Goal: Use online tool/utility: Use online tool/utility

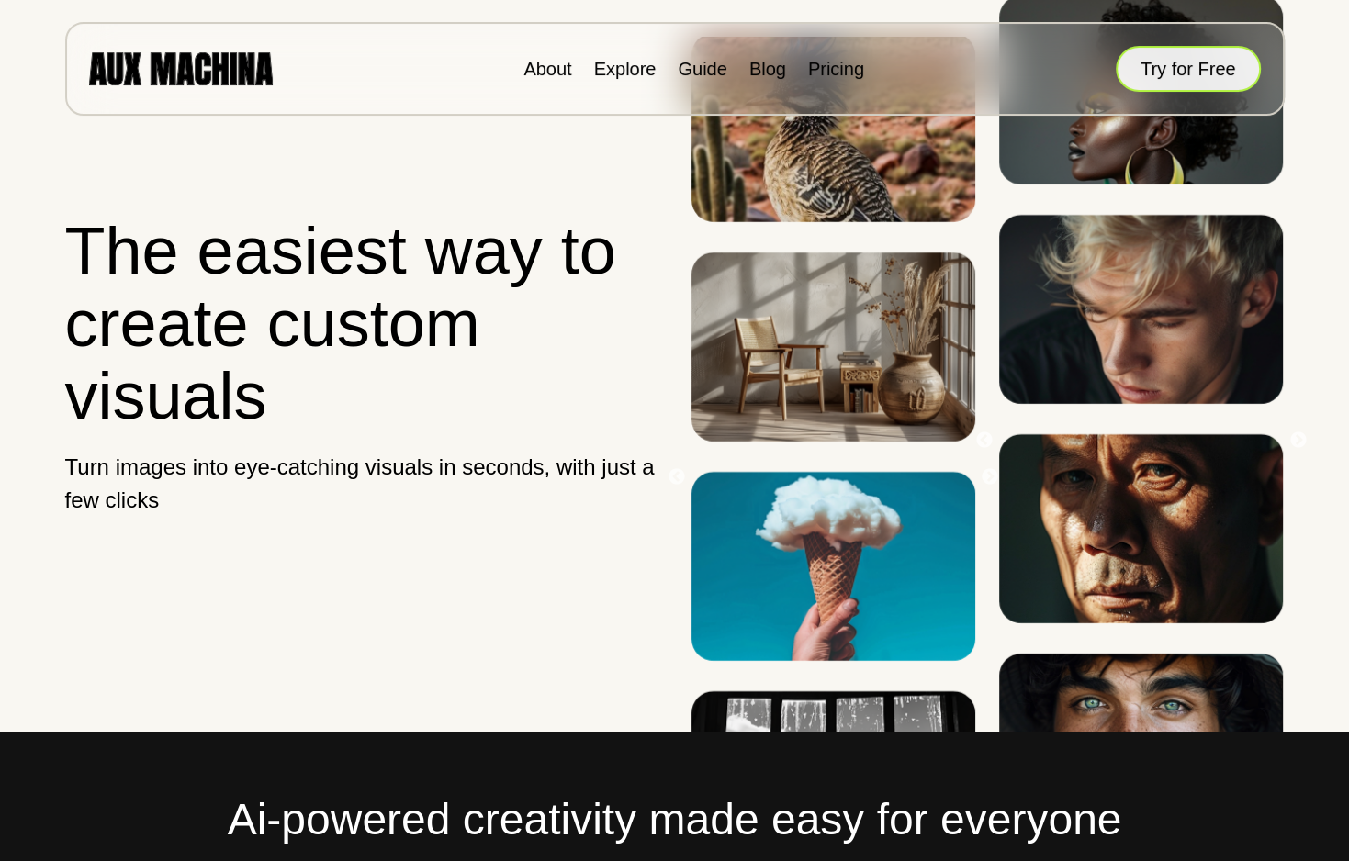
click at [1161, 52] on button "Try for Free" at bounding box center [1187, 69] width 145 height 46
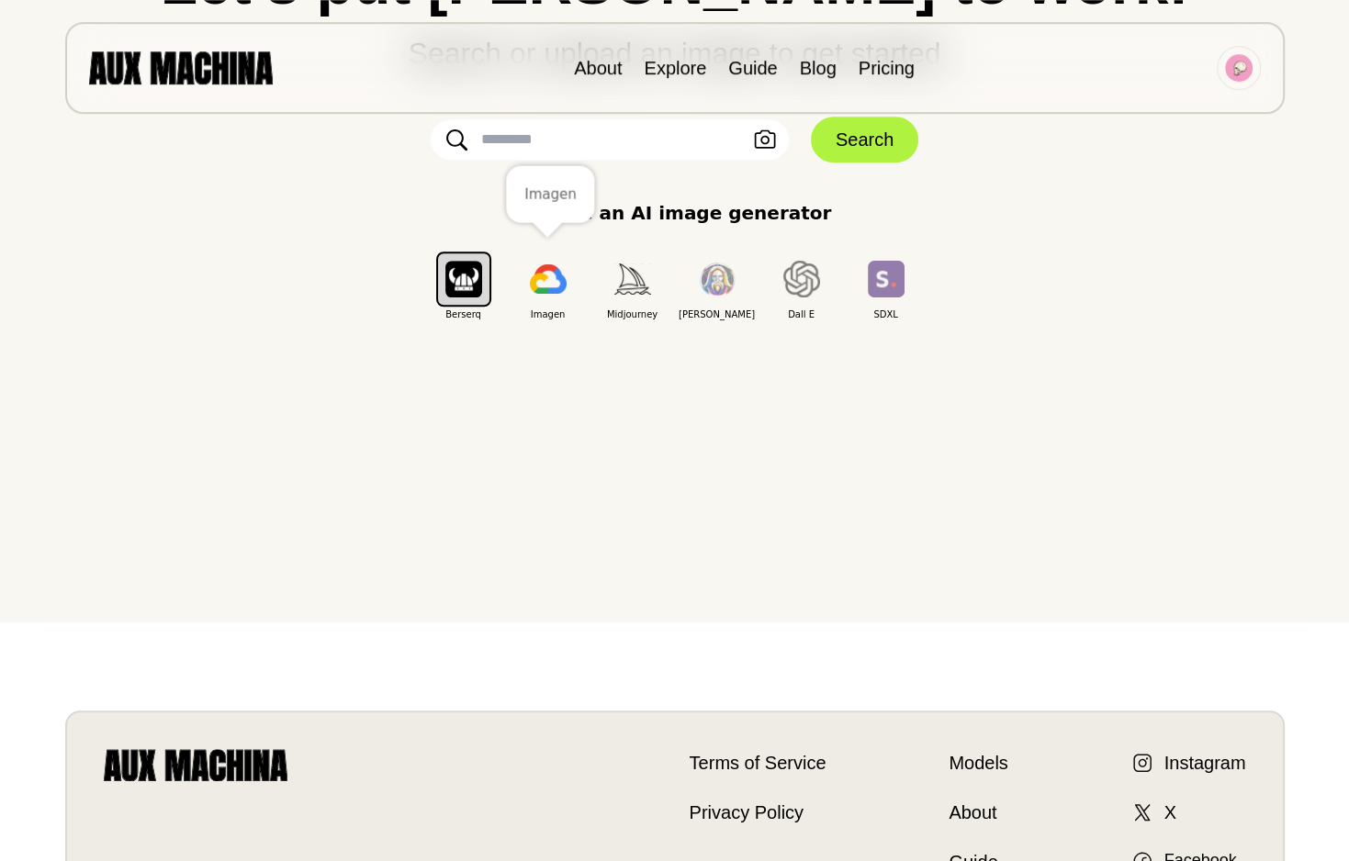
scroll to position [476, 0]
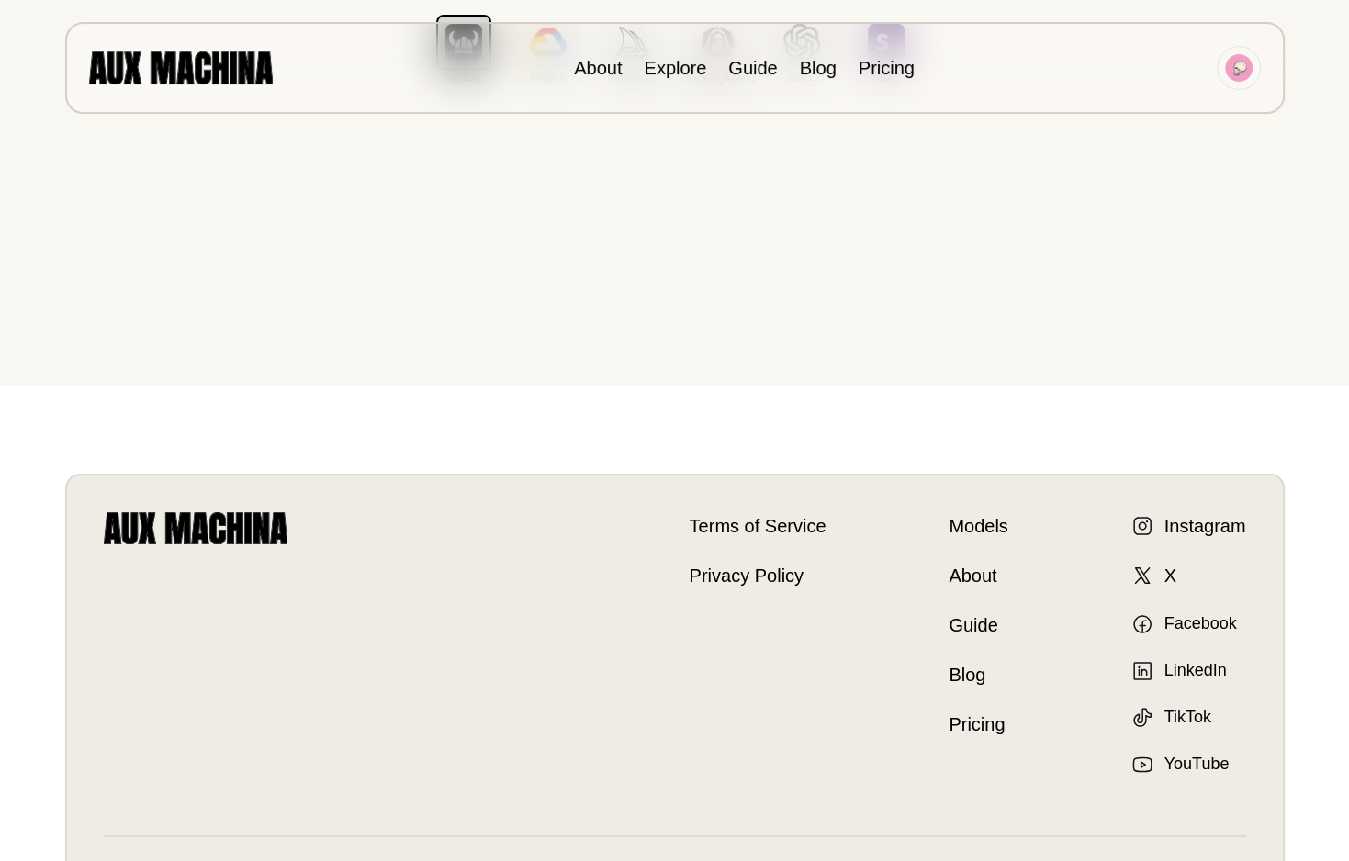
click at [978, 529] on link "Models" at bounding box center [977, 526] width 59 height 28
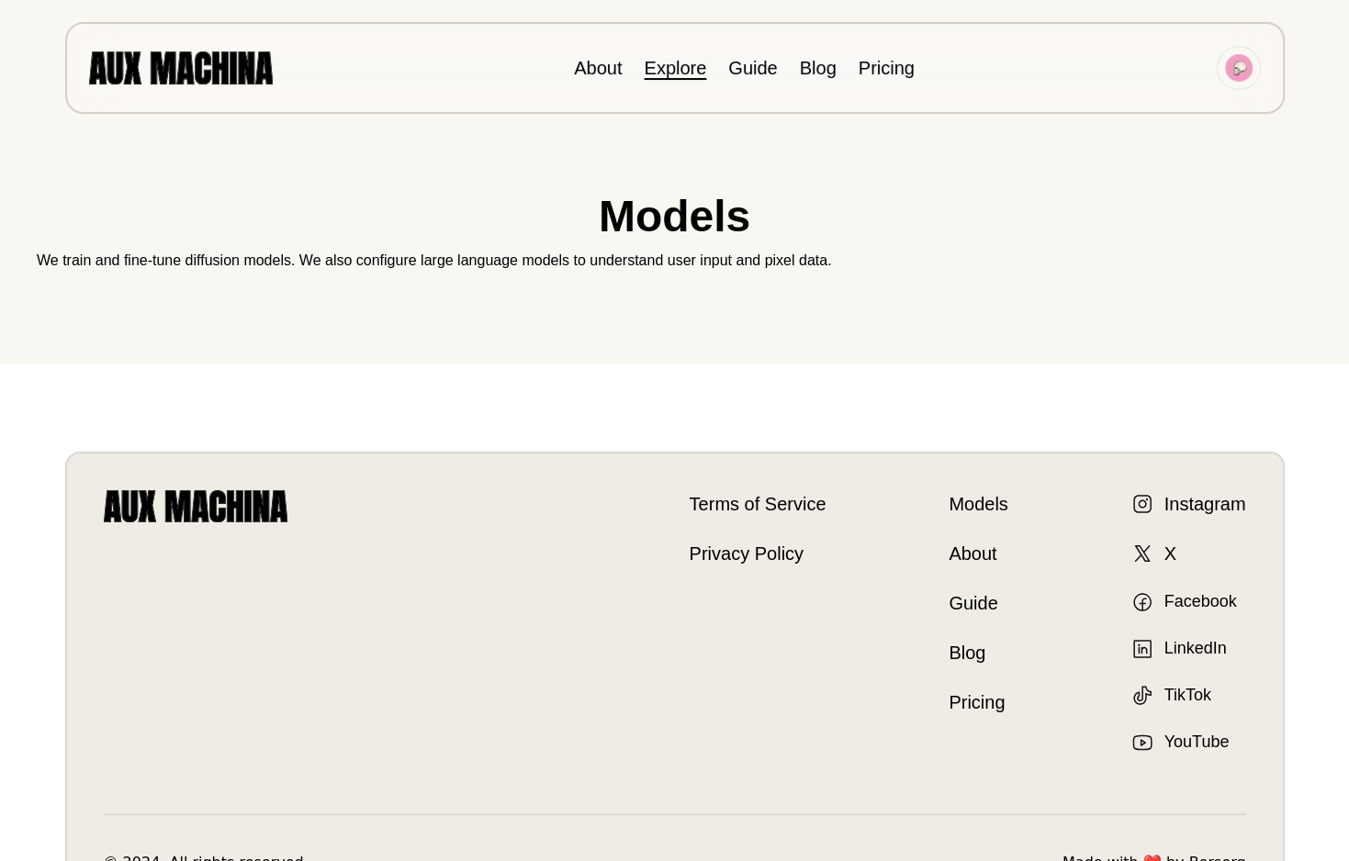
click at [674, 63] on link "Explore" at bounding box center [675, 68] width 62 height 20
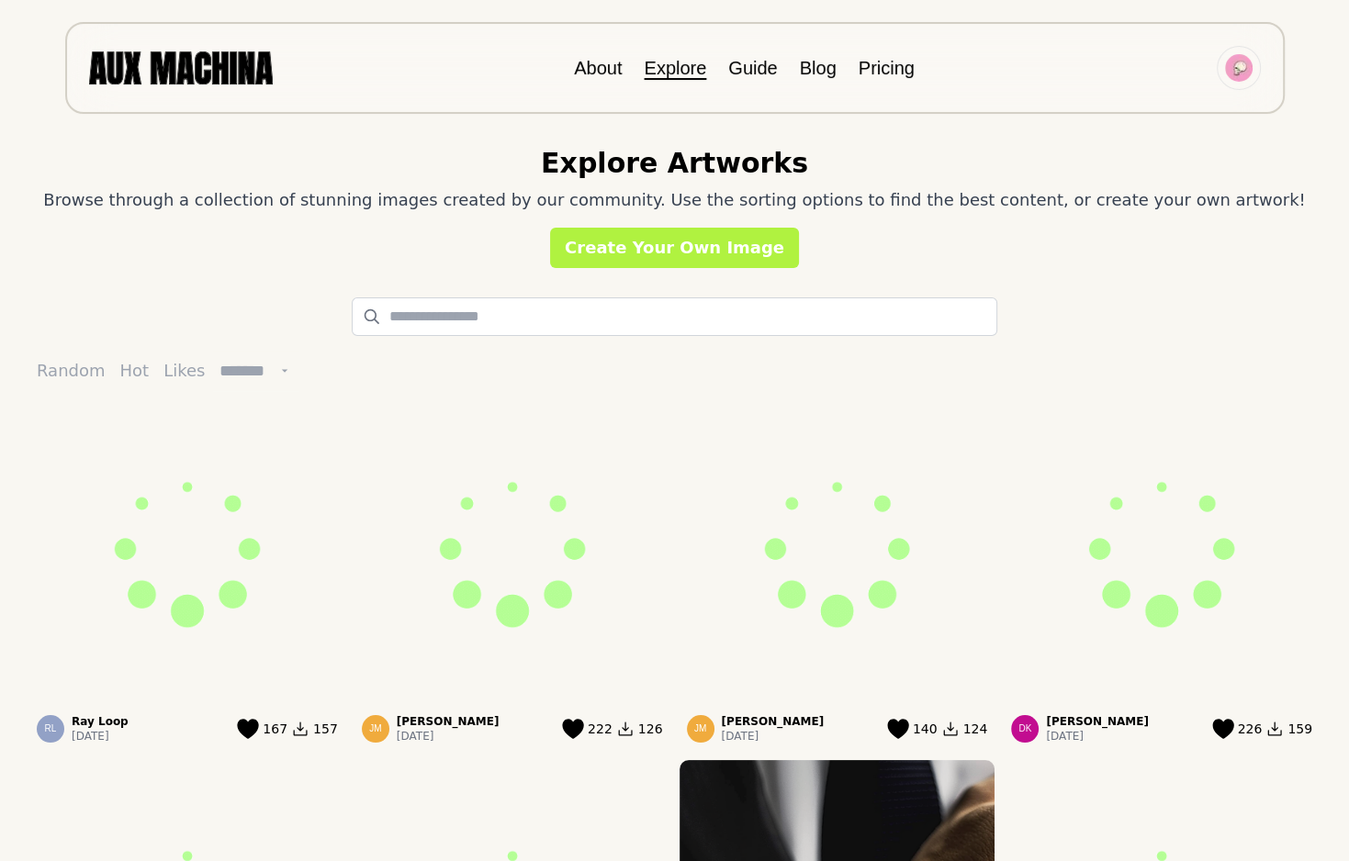
click at [127, 374] on button "Hot" at bounding box center [135, 371] width 44 height 40
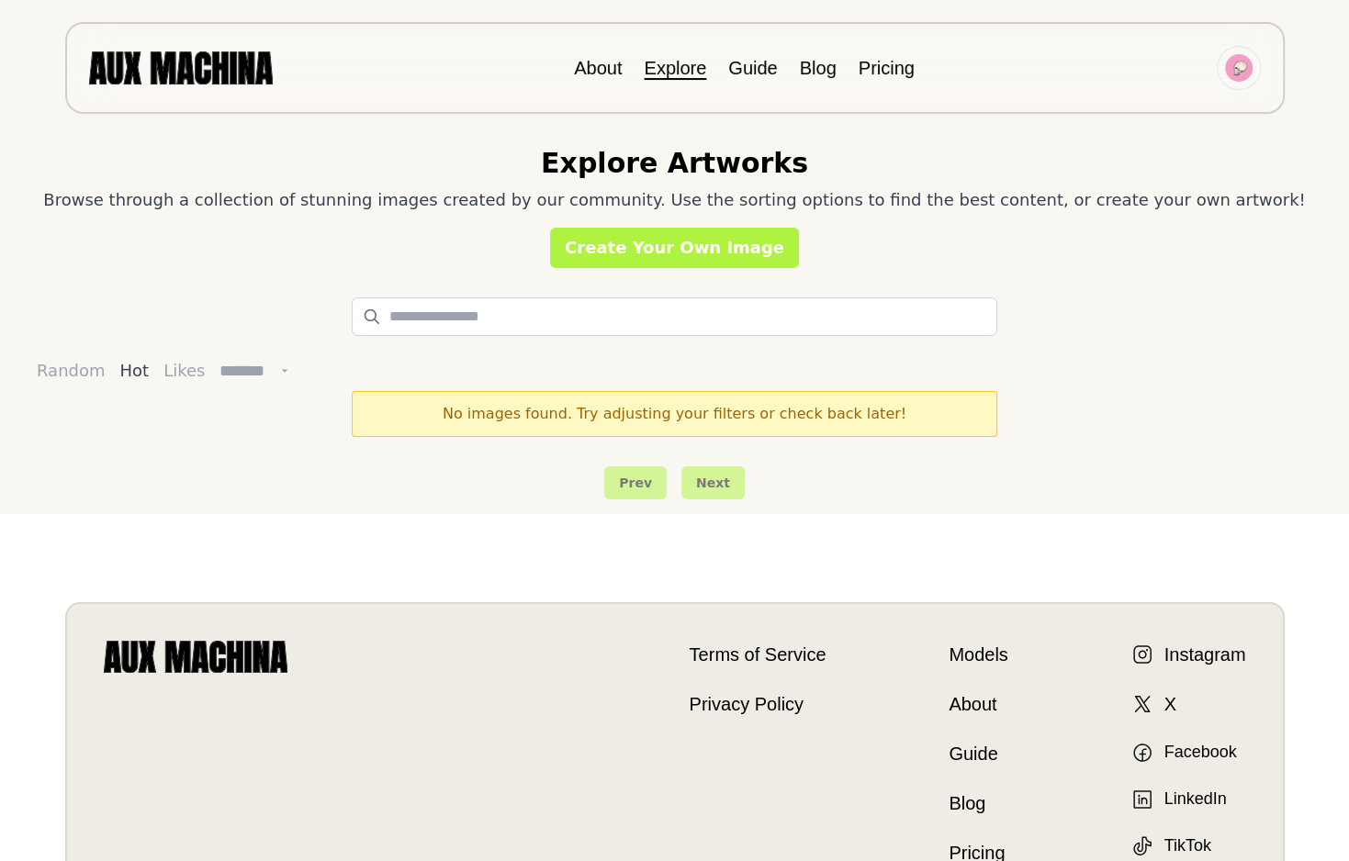
click at [156, 369] on button "Likes" at bounding box center [184, 371] width 56 height 40
click at [212, 351] on select "******* ******* ******** *********" at bounding box center [255, 371] width 87 height 40
select select "*********"
click option "*********" at bounding box center [0, 0] width 0 height 0
click at [676, 73] on link "Explore" at bounding box center [675, 68] width 62 height 20
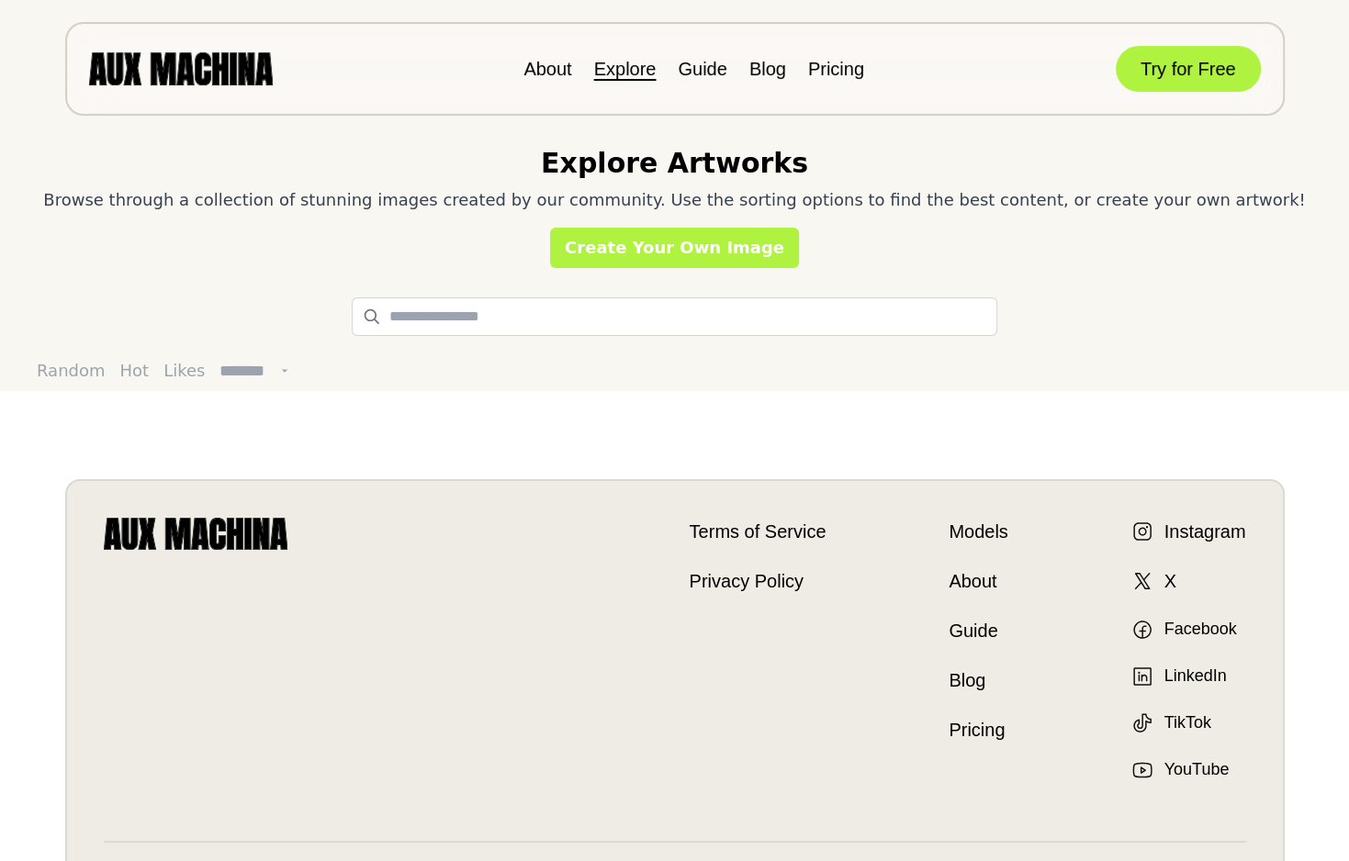
click at [621, 66] on link "Explore" at bounding box center [625, 69] width 62 height 20
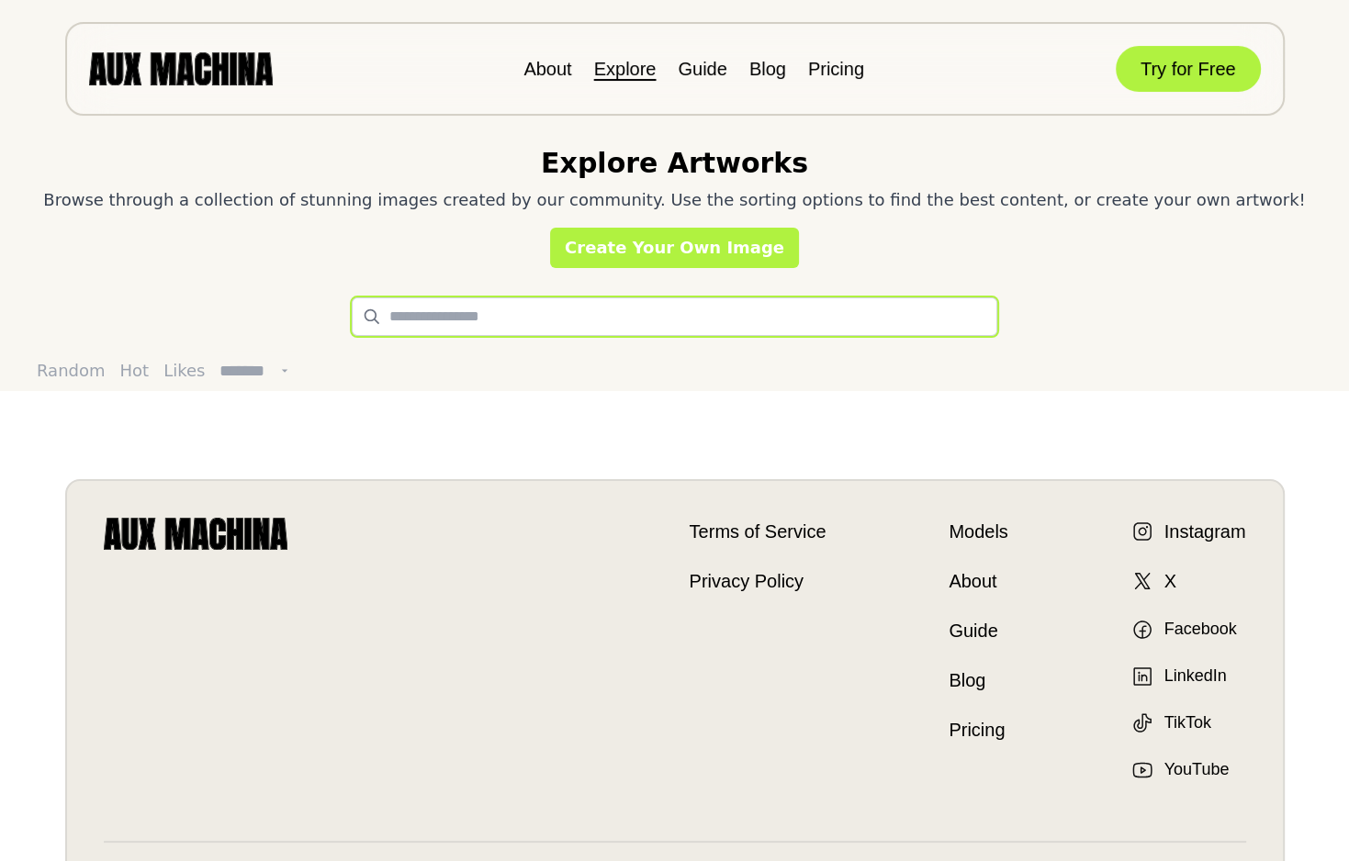
click at [581, 317] on input "text" at bounding box center [674, 316] width 645 height 39
type input "*****"
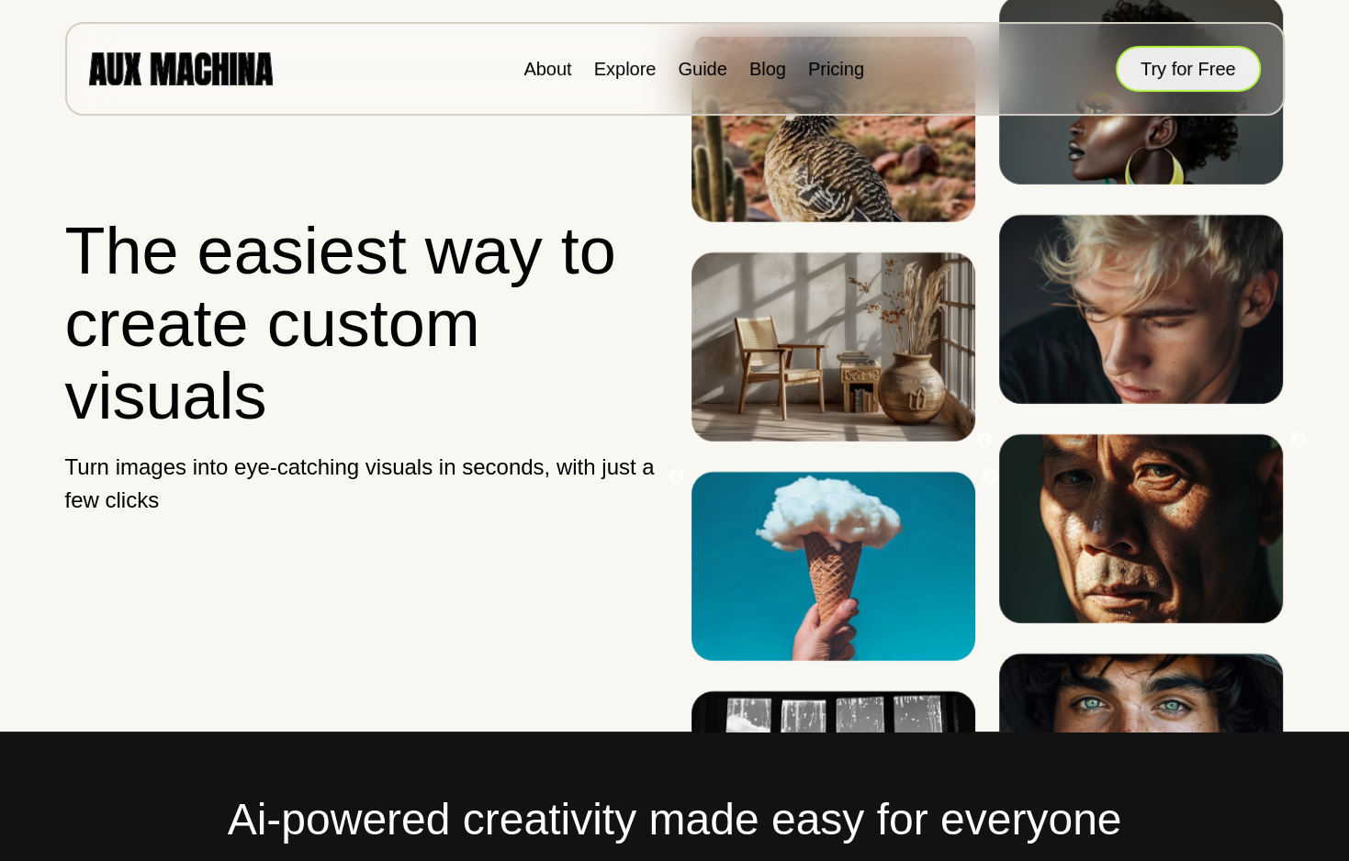
click at [1189, 61] on button "Try for Free" at bounding box center [1187, 69] width 145 height 46
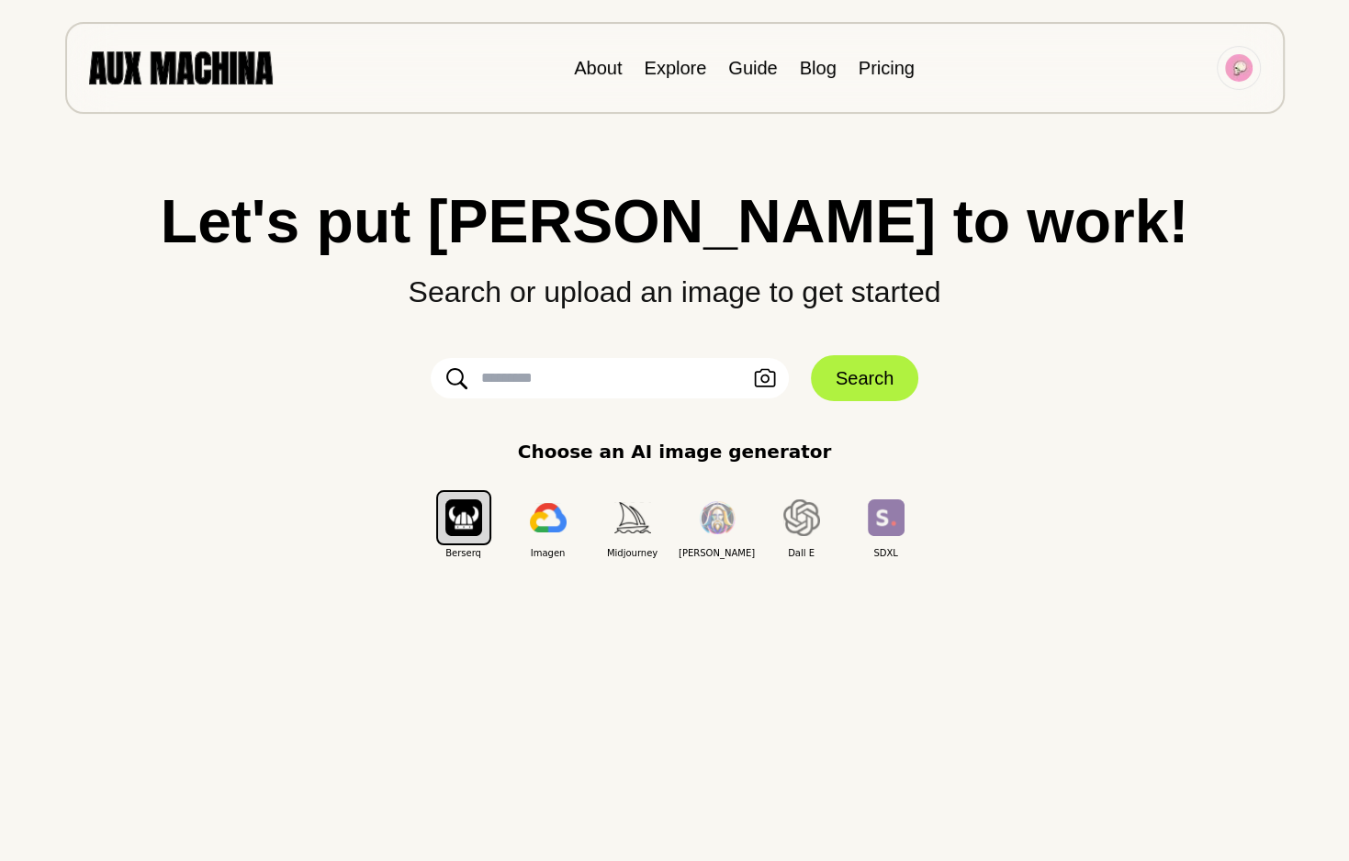
click at [657, 53] on div "About Explore Guide Blog Pricing" at bounding box center [674, 68] width 1219 height 92
click at [657, 71] on link "Explore" at bounding box center [675, 68] width 62 height 20
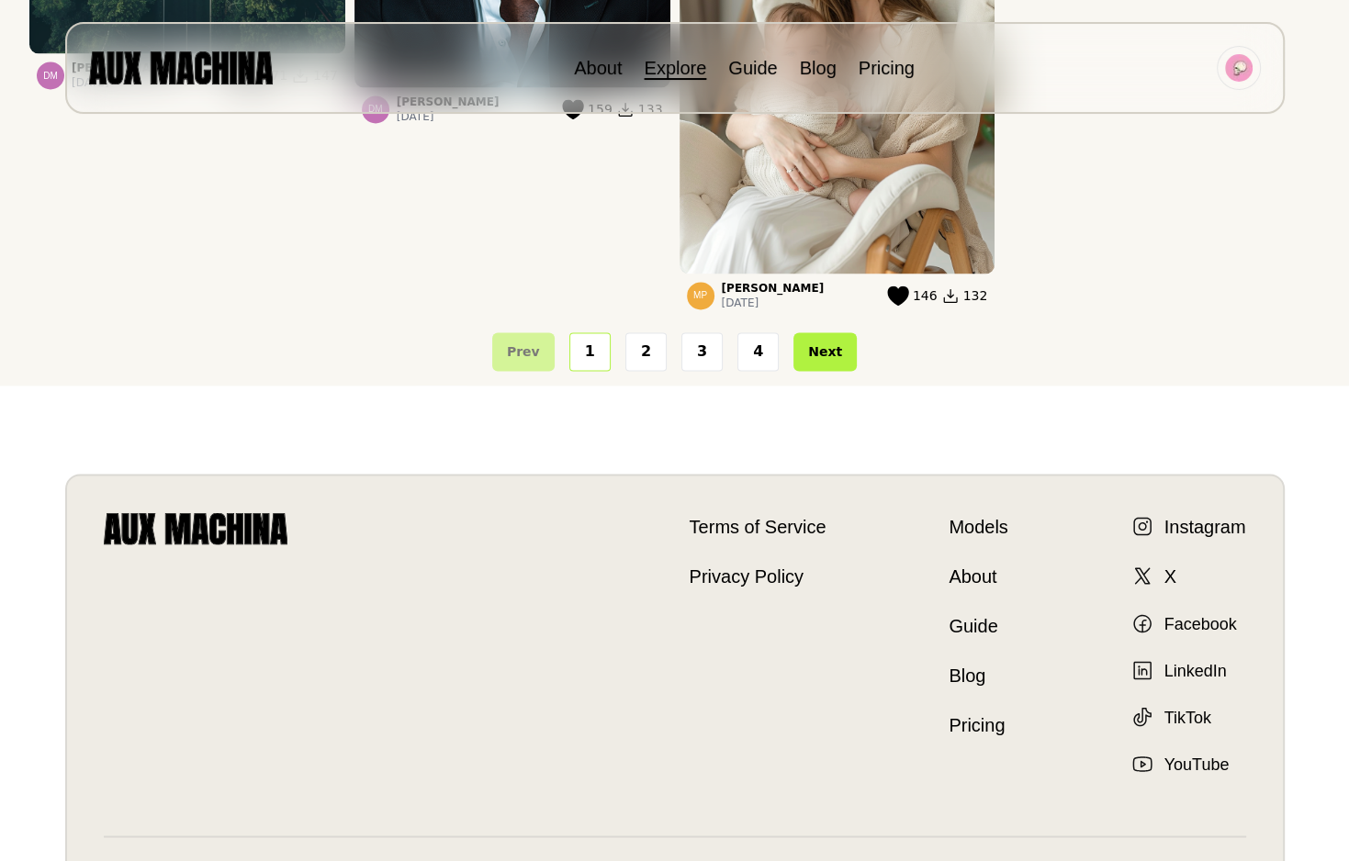
scroll to position [3106, 0]
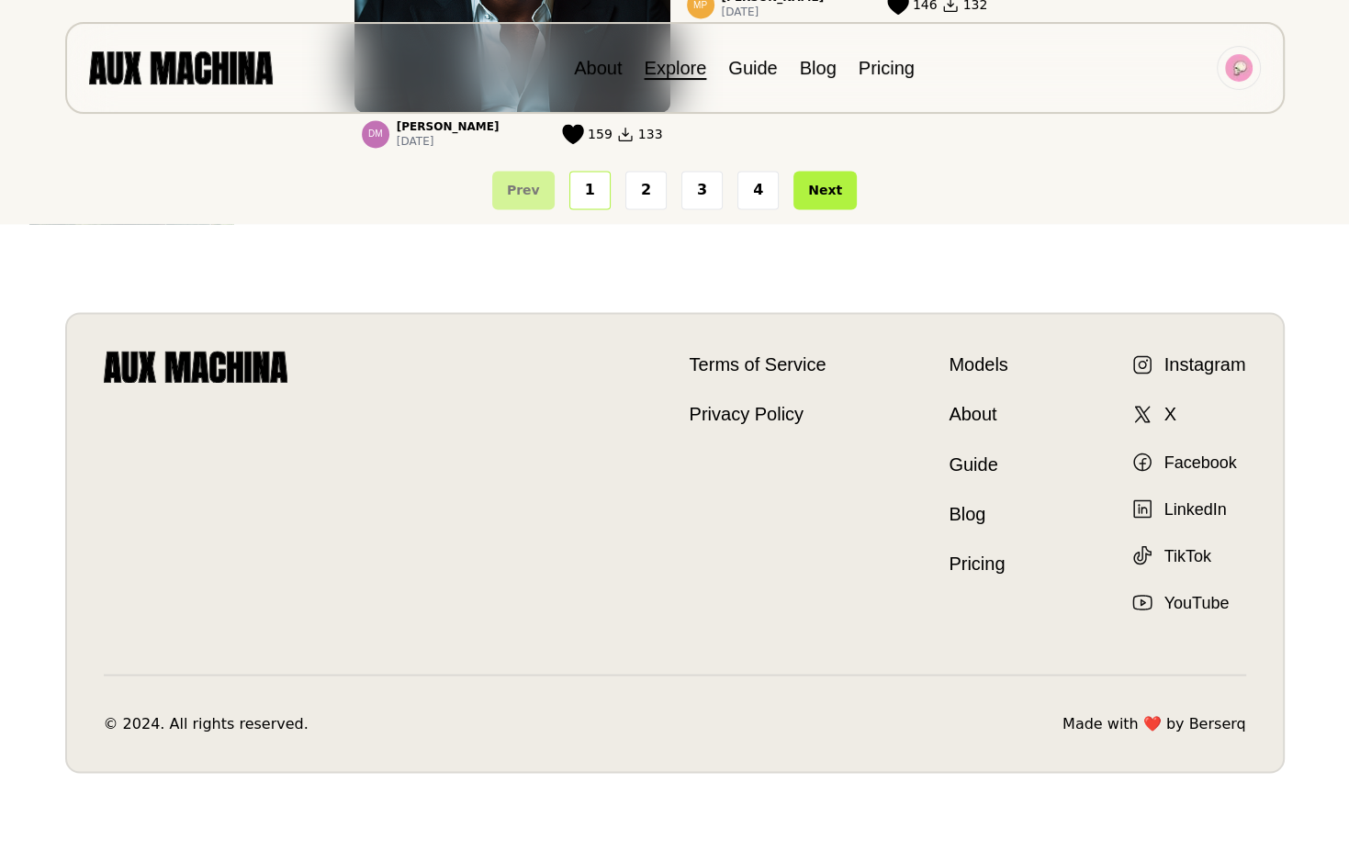
drag, startPoint x: 596, startPoint y: 443, endPoint x: 553, endPoint y: 387, distance: 70.0
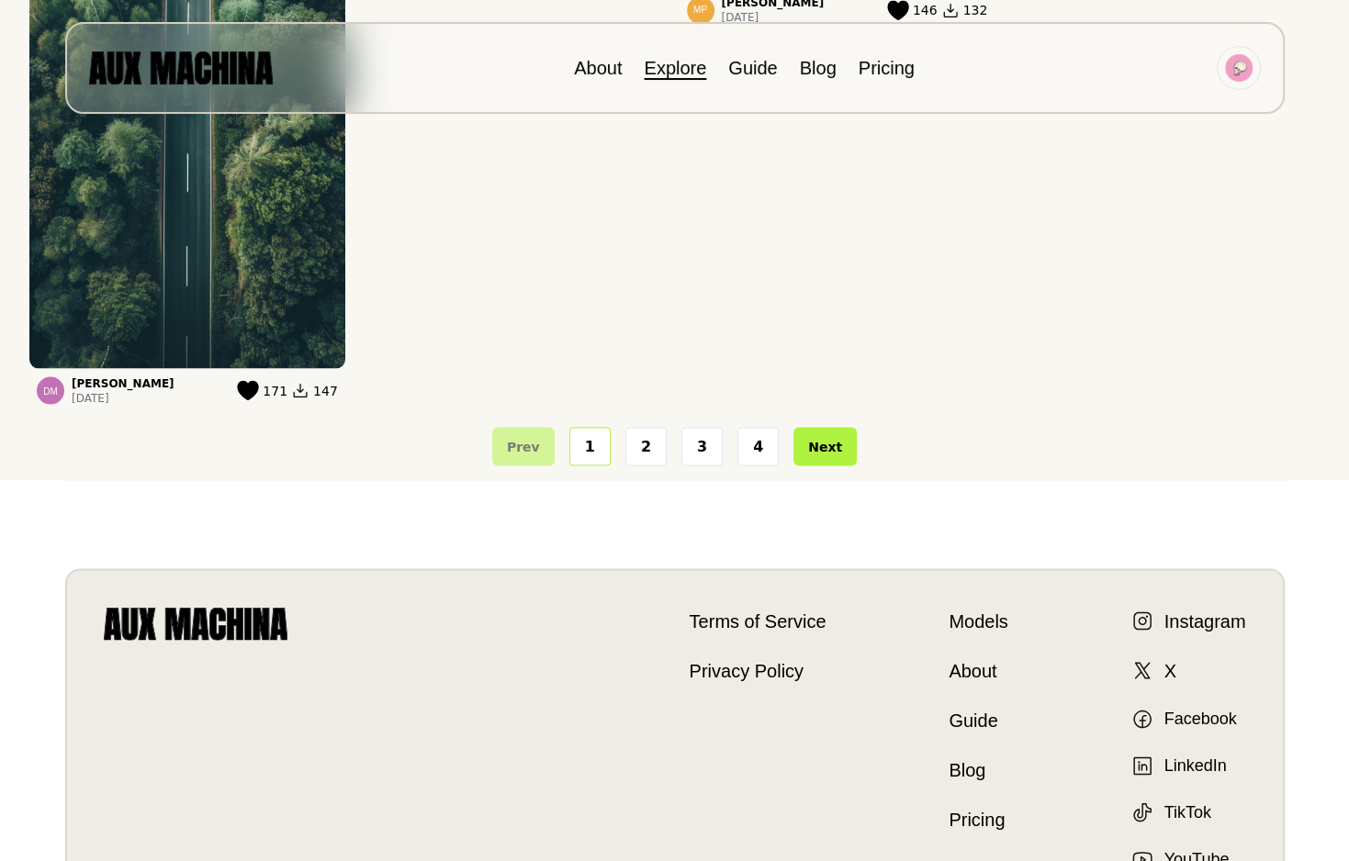
click at [597, 443] on button "1" at bounding box center [589, 446] width 41 height 39
click at [696, 434] on button "3" at bounding box center [701, 446] width 41 height 39
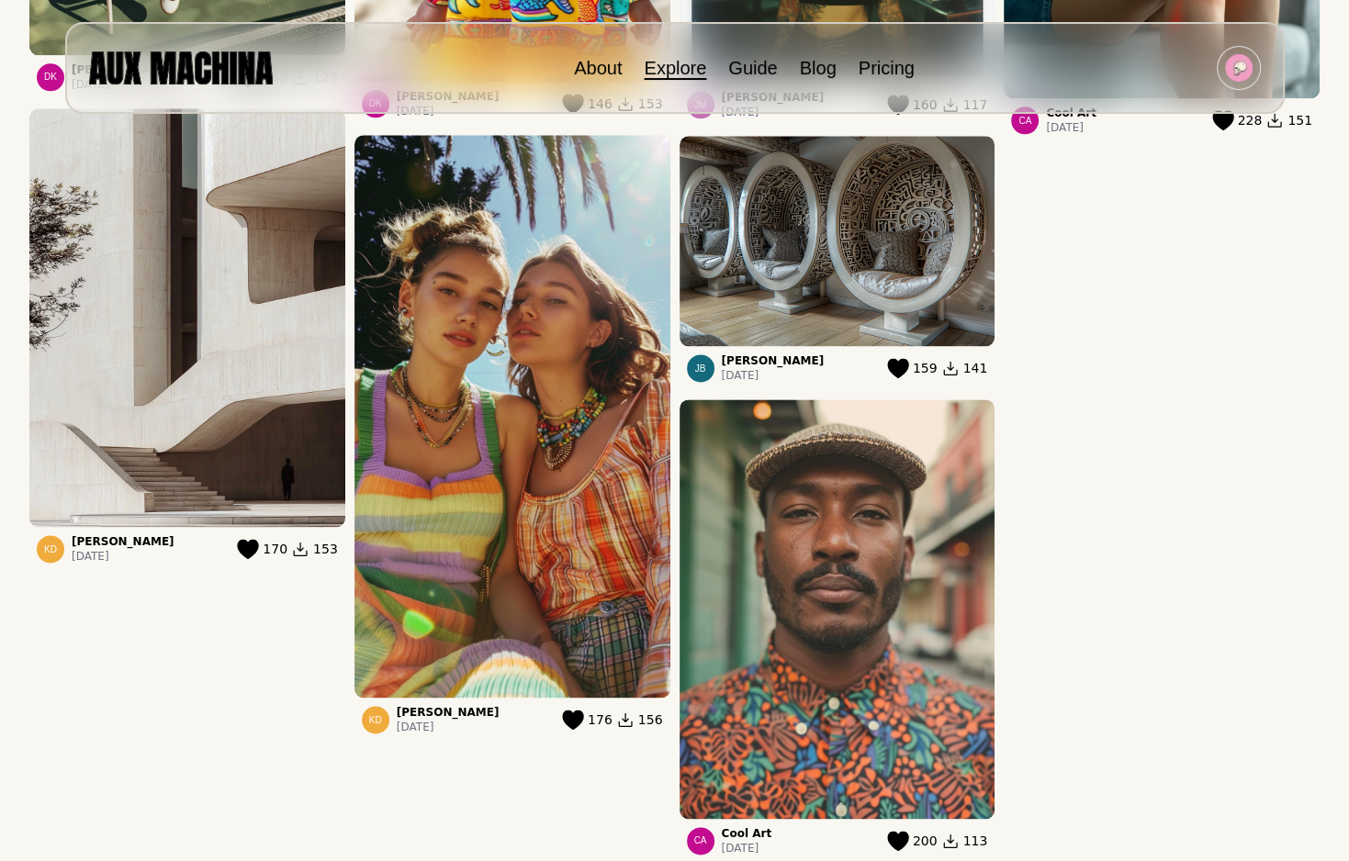
scroll to position [2849, 0]
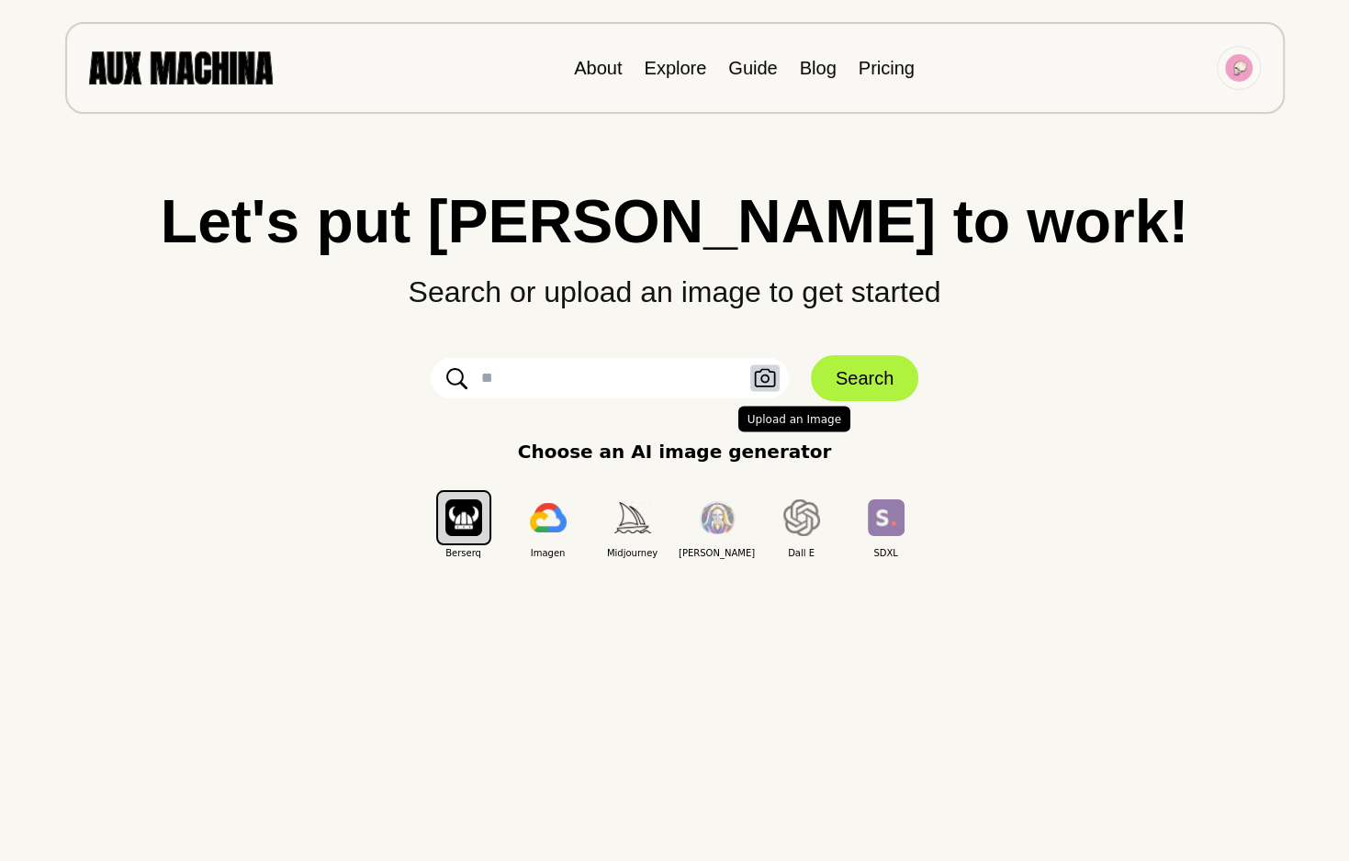
click at [761, 380] on icon "button" at bounding box center [764, 378] width 21 height 18
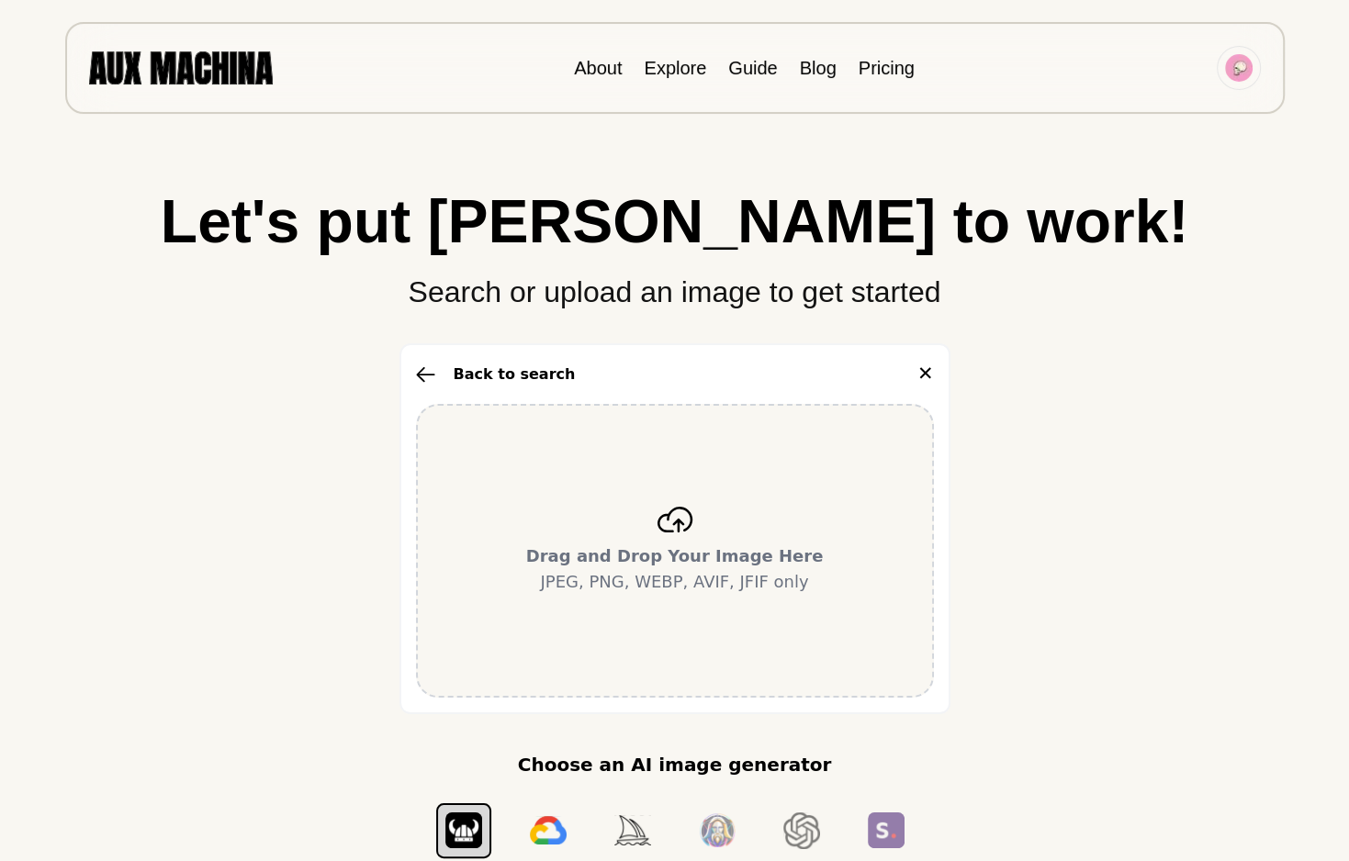
click at [646, 521] on div "Drag and Drop Your Image Here JPEG, PNG, WEBP, AVIF, JFIF only" at bounding box center [675, 551] width 518 height 294
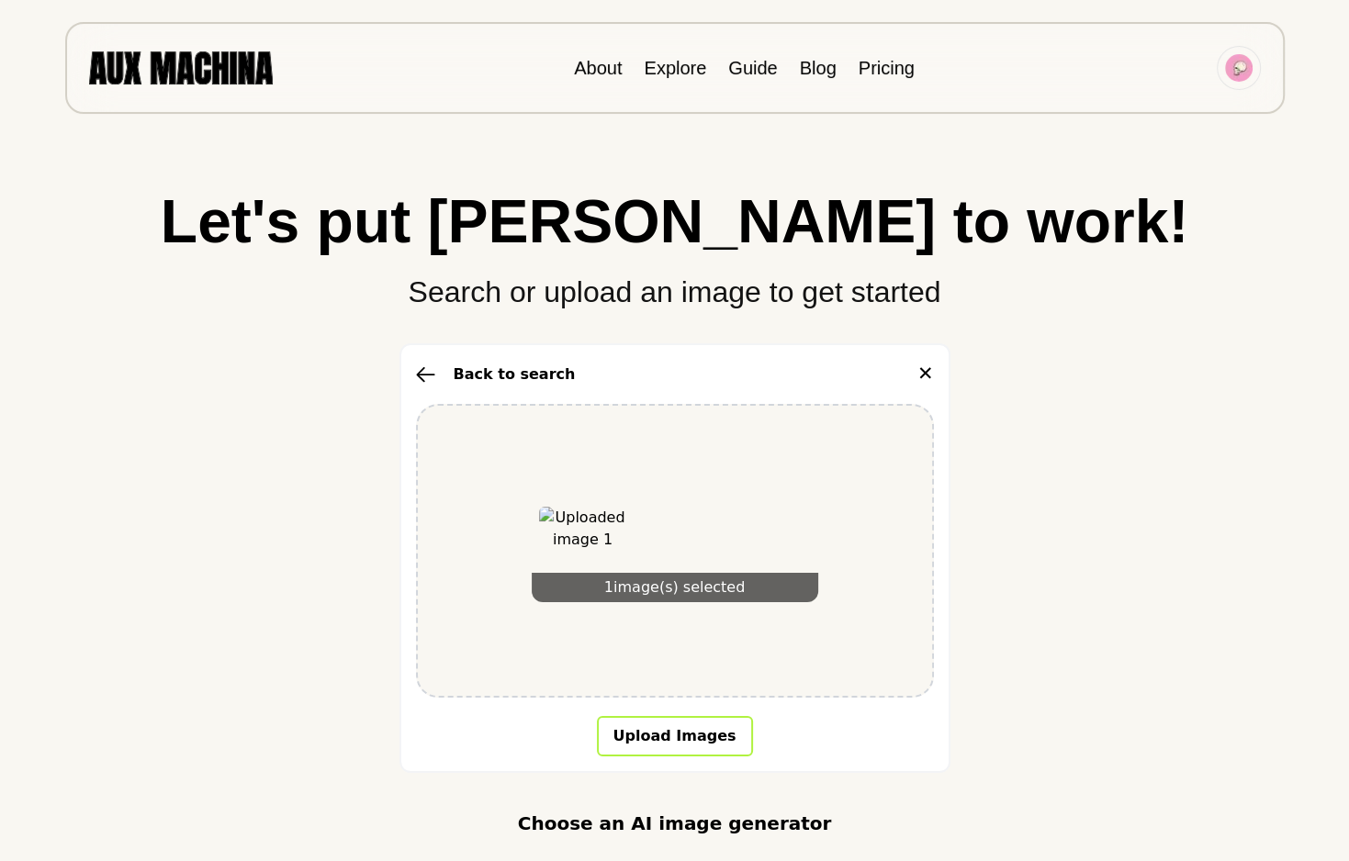
click at [712, 723] on button "Upload Images" at bounding box center [675, 736] width 156 height 40
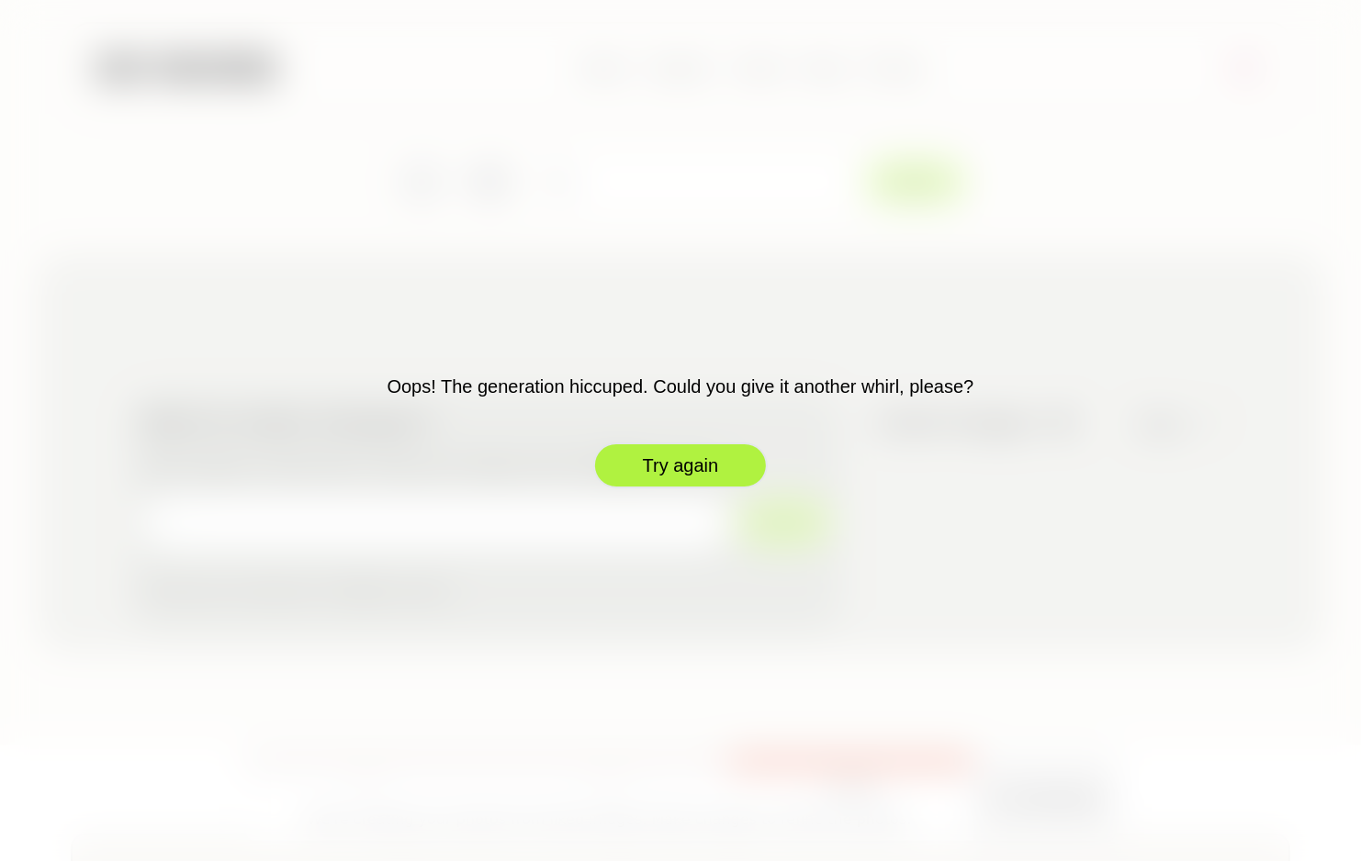
click at [694, 451] on button "Try again" at bounding box center [680, 466] width 174 height 46
